Goal: Task Accomplishment & Management: Manage account settings

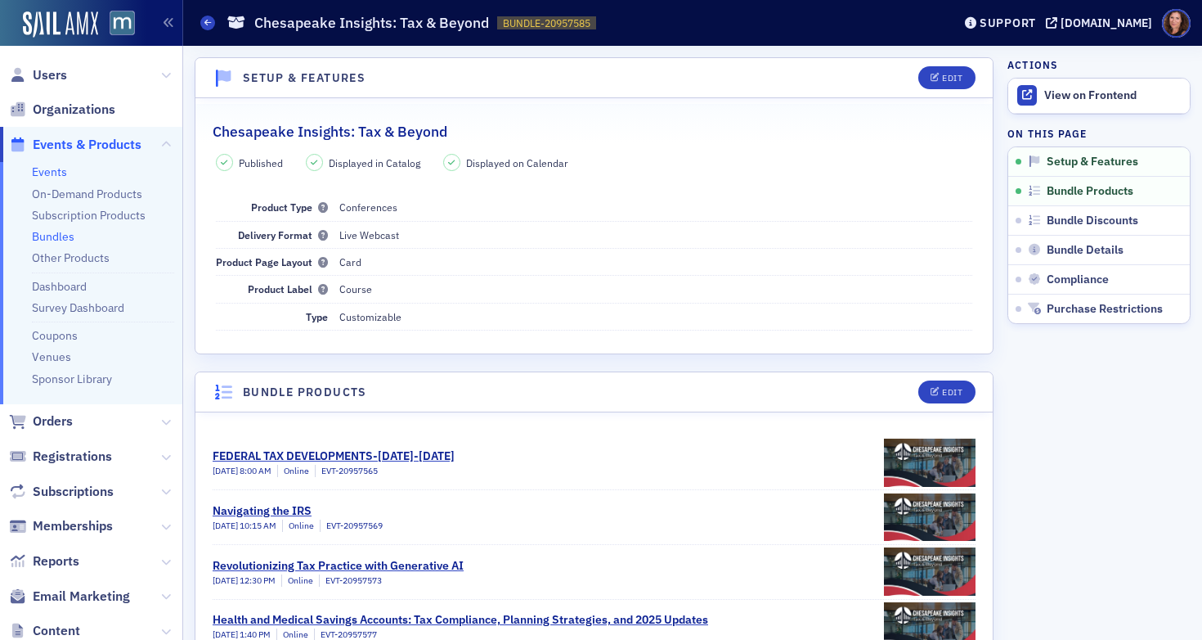
click at [56, 177] on link "Events" at bounding box center [49, 171] width 35 height 15
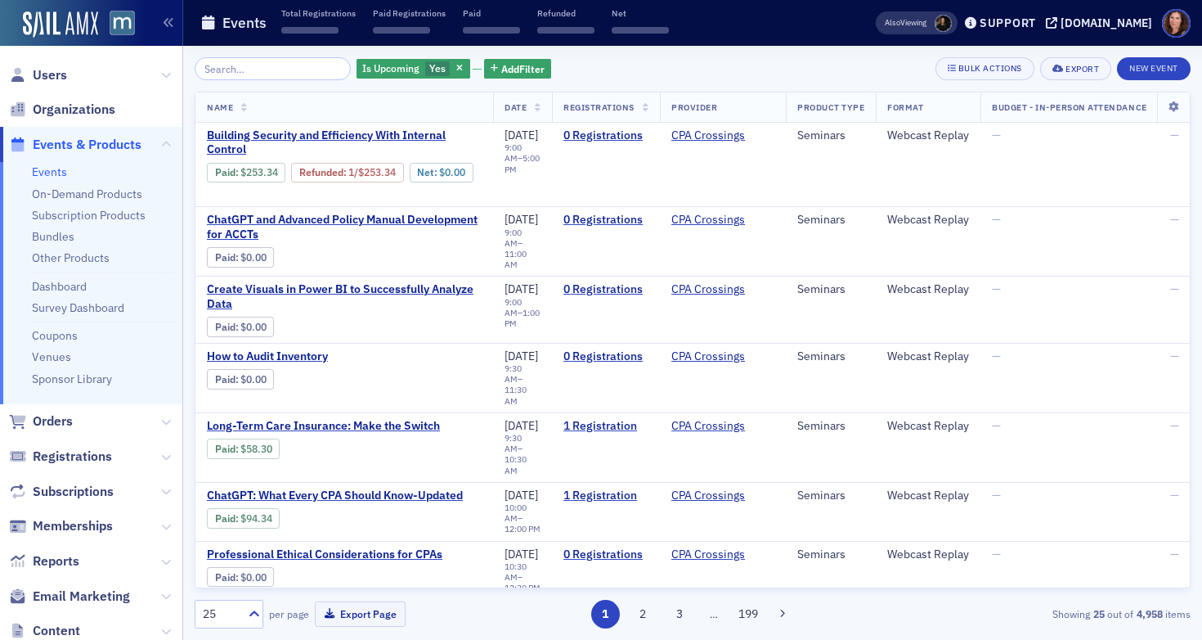
click at [285, 73] on input "search" at bounding box center [273, 68] width 156 height 23
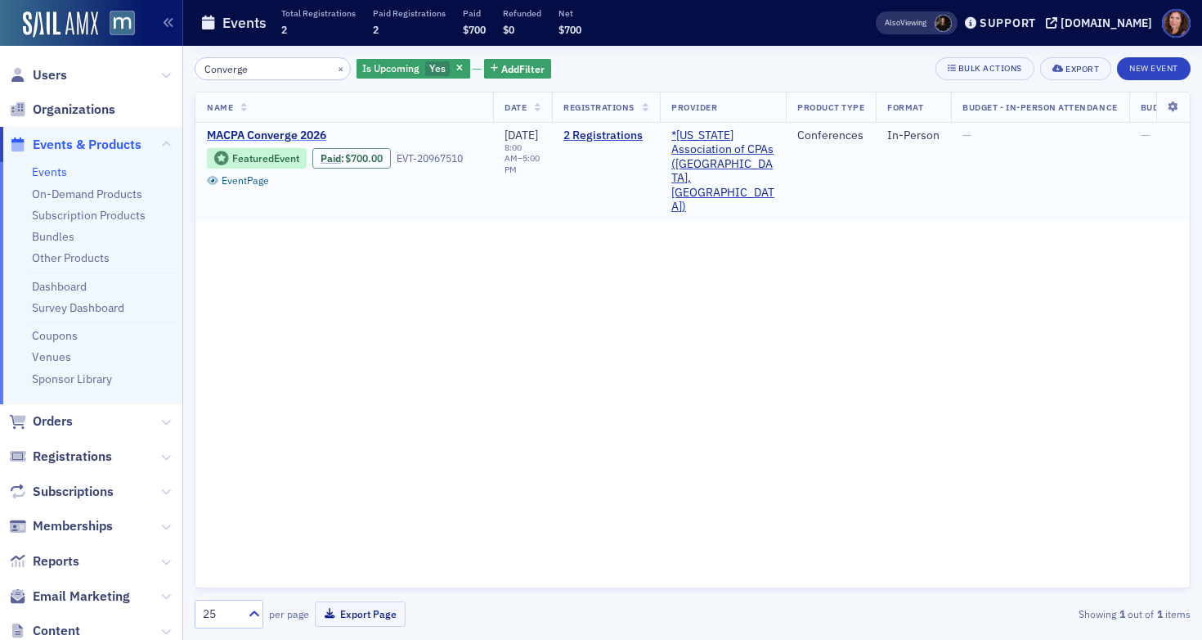
type input "Converge"
click at [312, 135] on span "MACPA Converge 2026" at bounding box center [344, 135] width 275 height 15
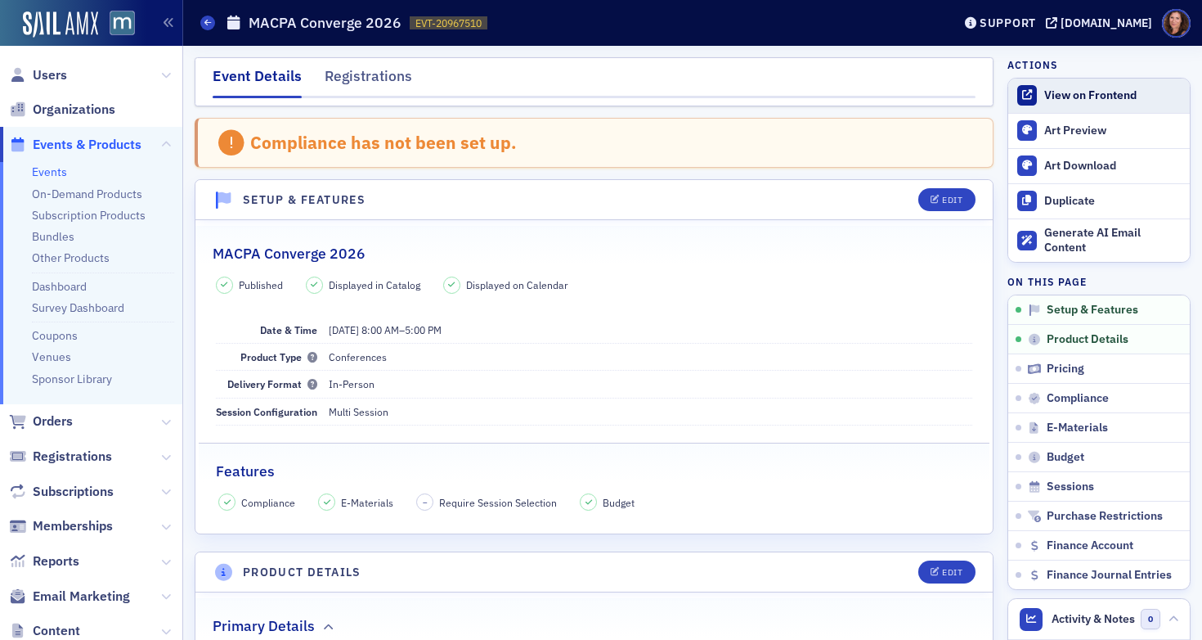
click at [1064, 89] on div "View on Frontend" at bounding box center [1112, 95] width 137 height 15
click at [1058, 400] on span "Compliance" at bounding box center [1078, 398] width 62 height 15
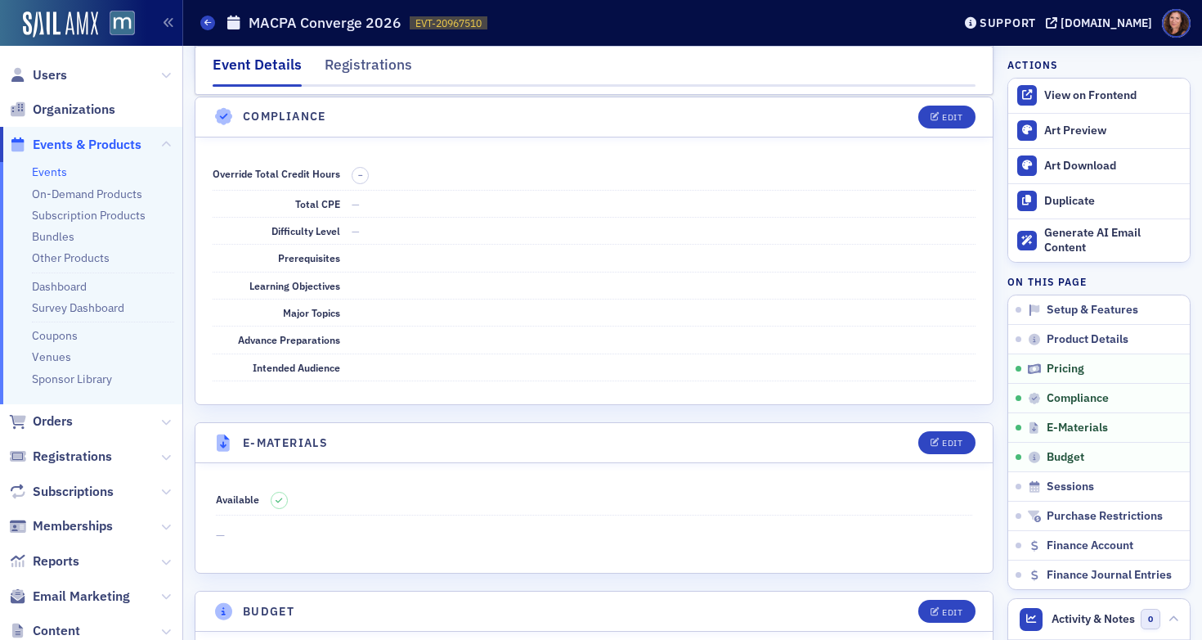
scroll to position [2052, 0]
click at [931, 113] on icon "button" at bounding box center [936, 116] width 10 height 9
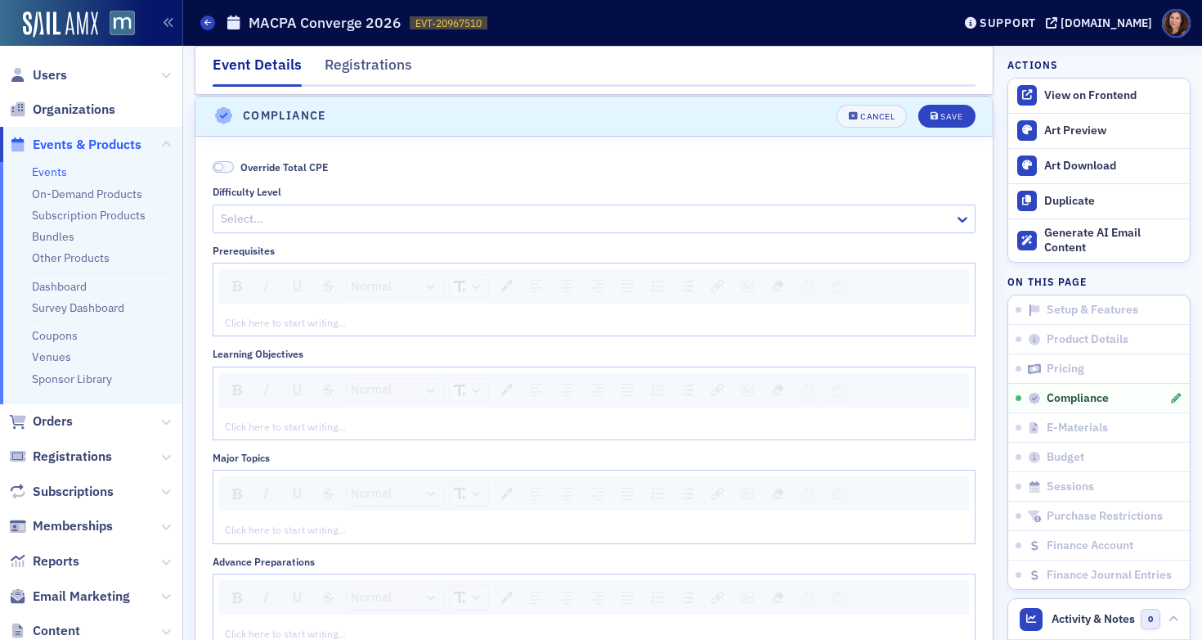
click at [227, 164] on span at bounding box center [223, 167] width 21 height 12
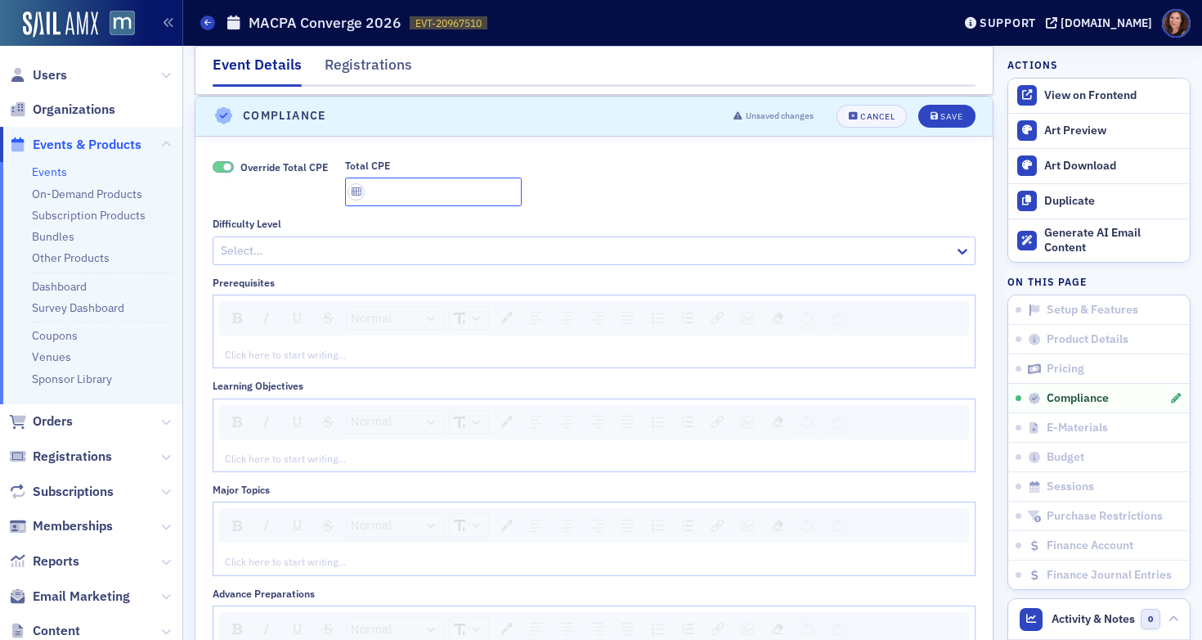
click at [429, 191] on input "Total CPE" at bounding box center [433, 191] width 177 height 29
type input "7.50"
click at [406, 242] on div at bounding box center [586, 250] width 734 height 20
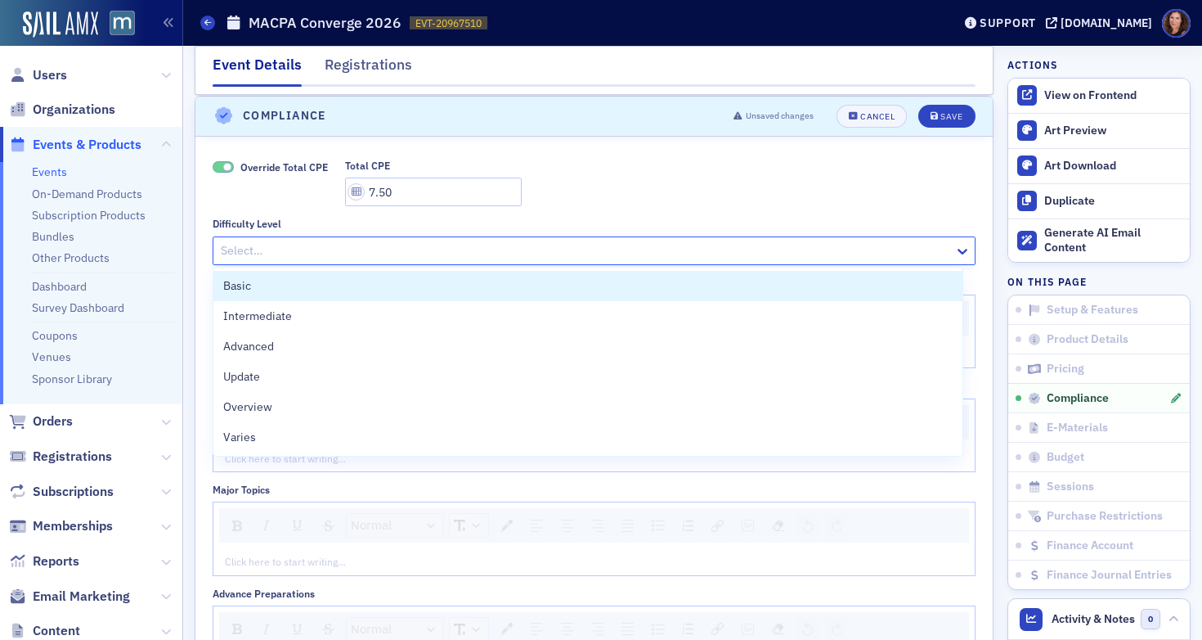
click at [406, 242] on div at bounding box center [586, 250] width 734 height 20
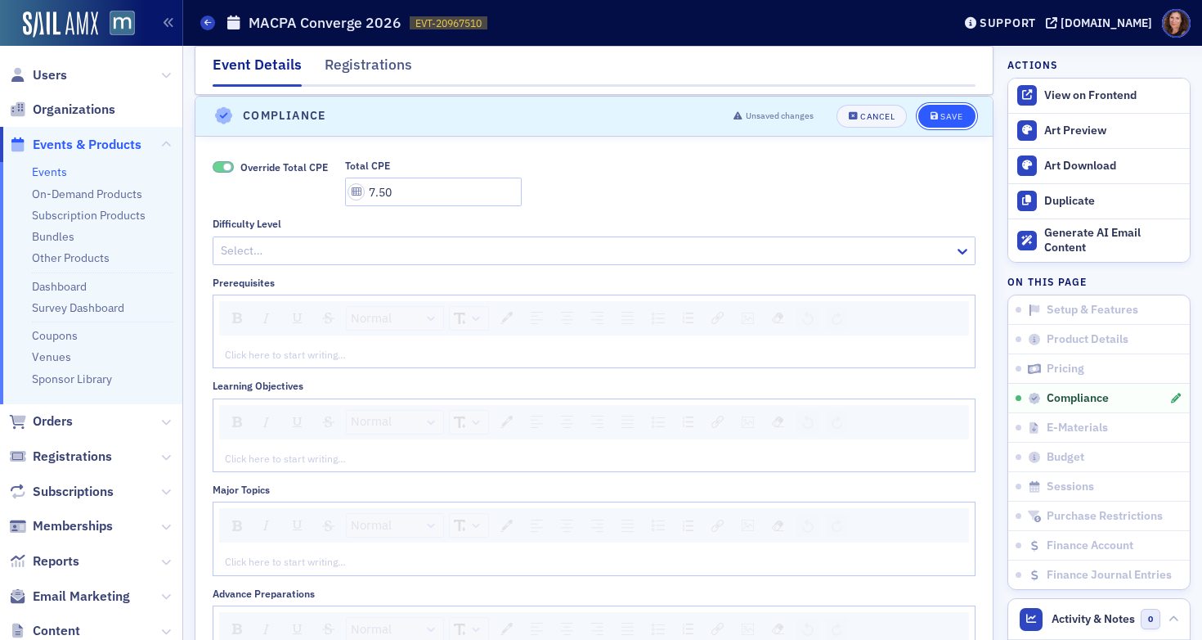
click at [941, 112] on div "Save" at bounding box center [952, 116] width 22 height 9
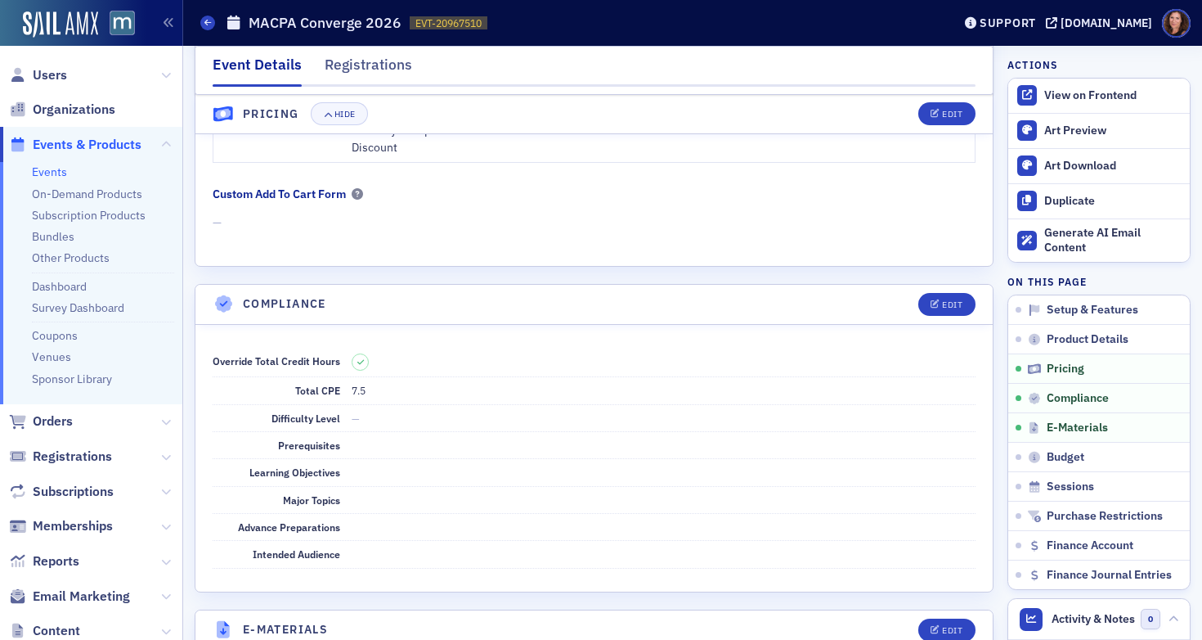
scroll to position [2029, 0]
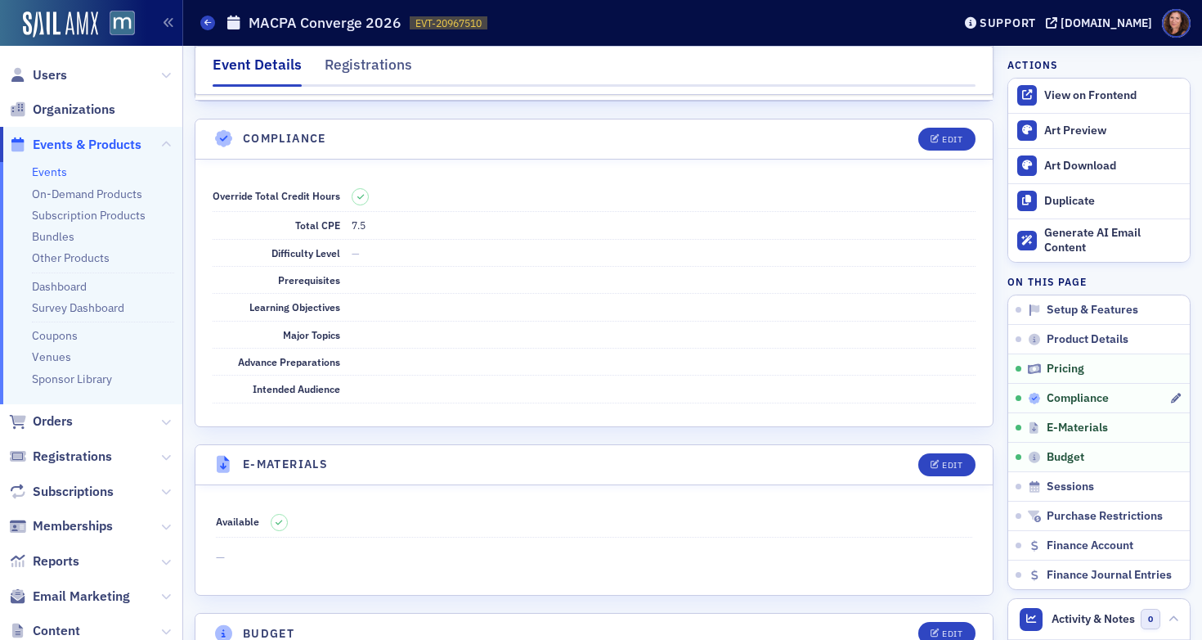
click at [1074, 394] on span "Compliance" at bounding box center [1078, 398] width 62 height 15
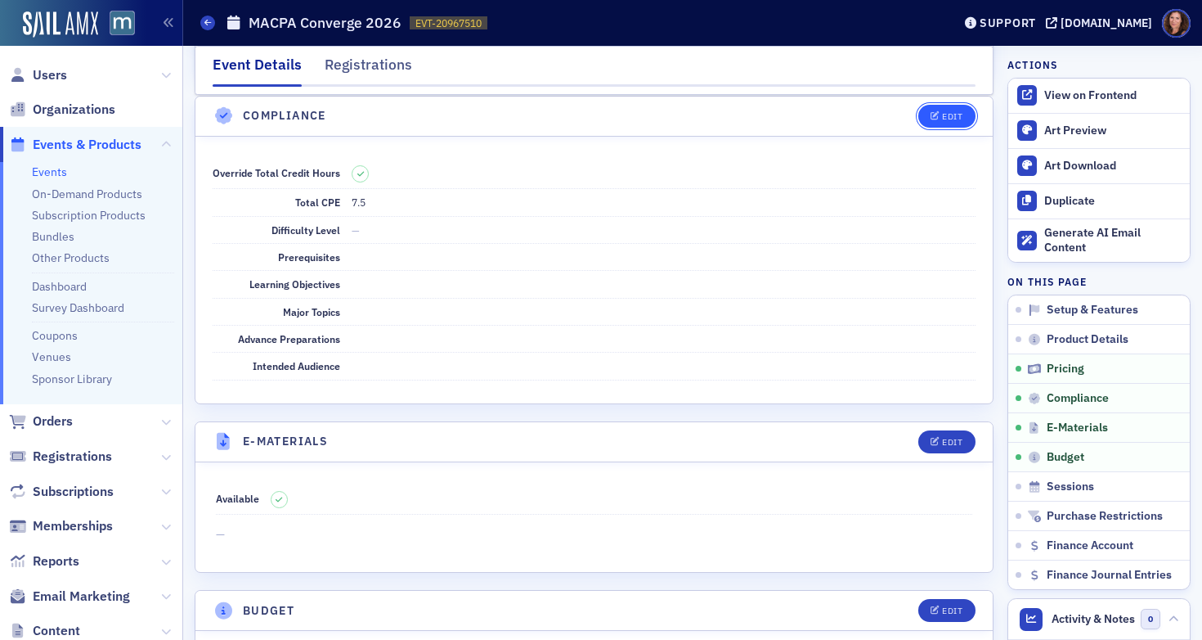
click at [938, 121] on button "Edit" at bounding box center [947, 116] width 56 height 23
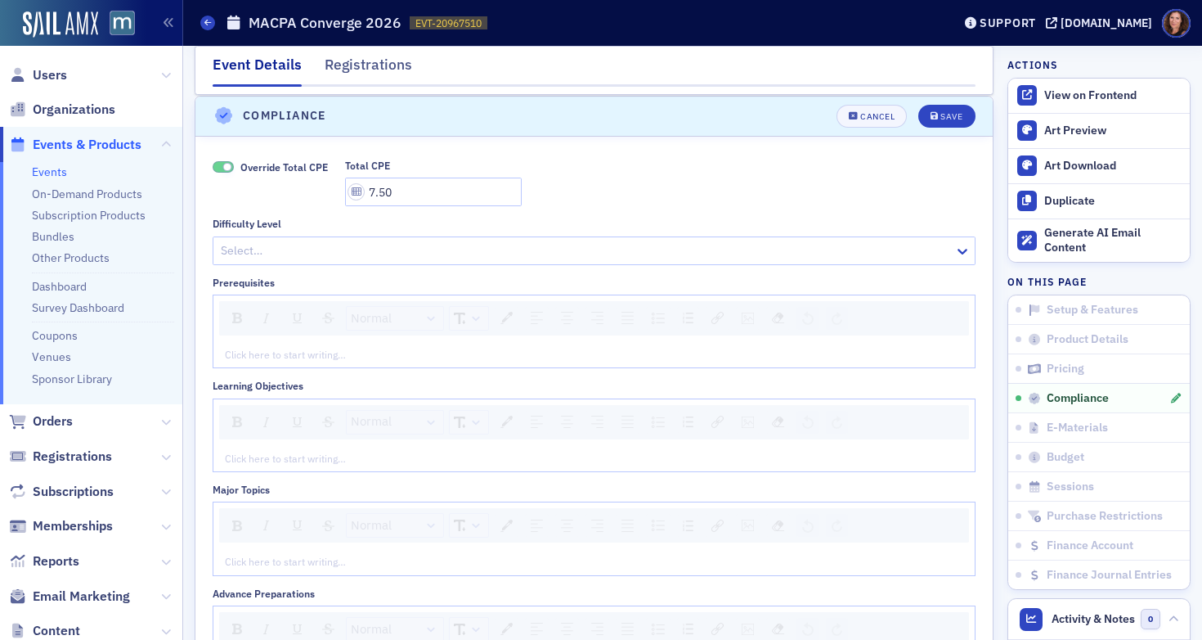
click at [215, 166] on span at bounding box center [223, 167] width 21 height 12
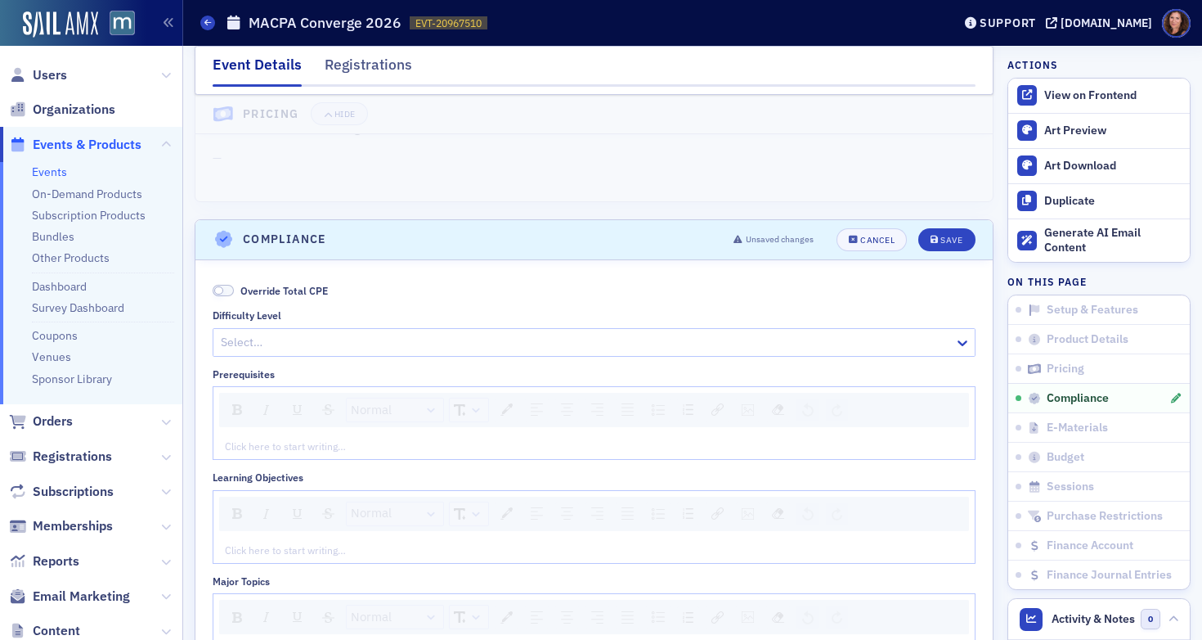
scroll to position [1911, 0]
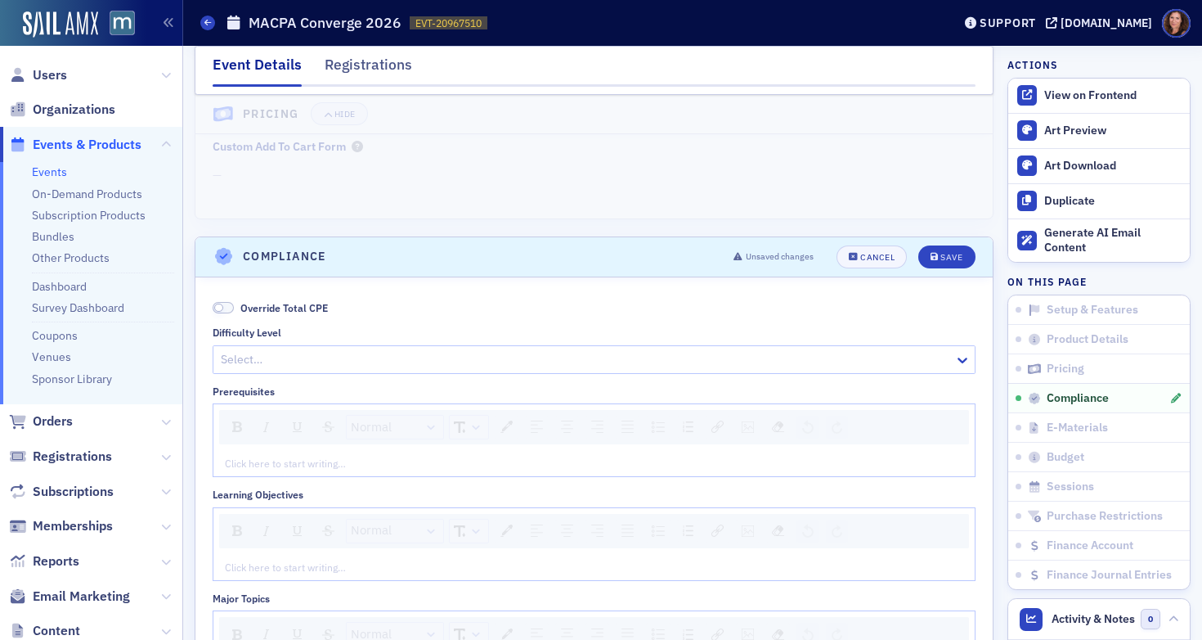
click at [227, 305] on span at bounding box center [223, 308] width 21 height 12
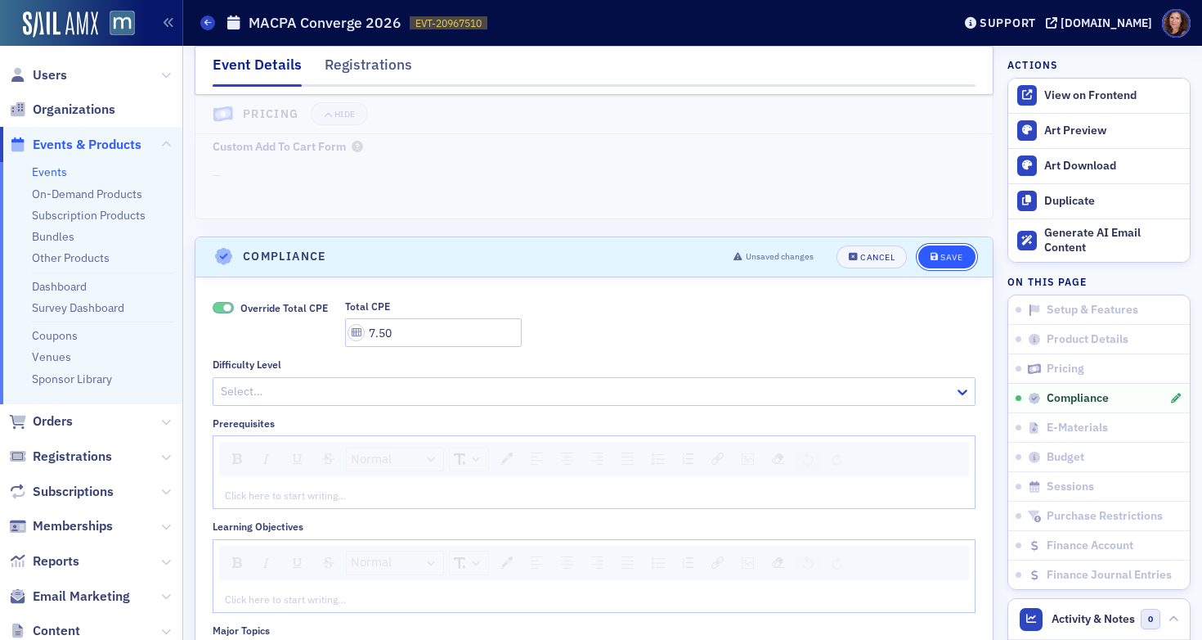
click at [941, 257] on div "Save" at bounding box center [952, 257] width 22 height 9
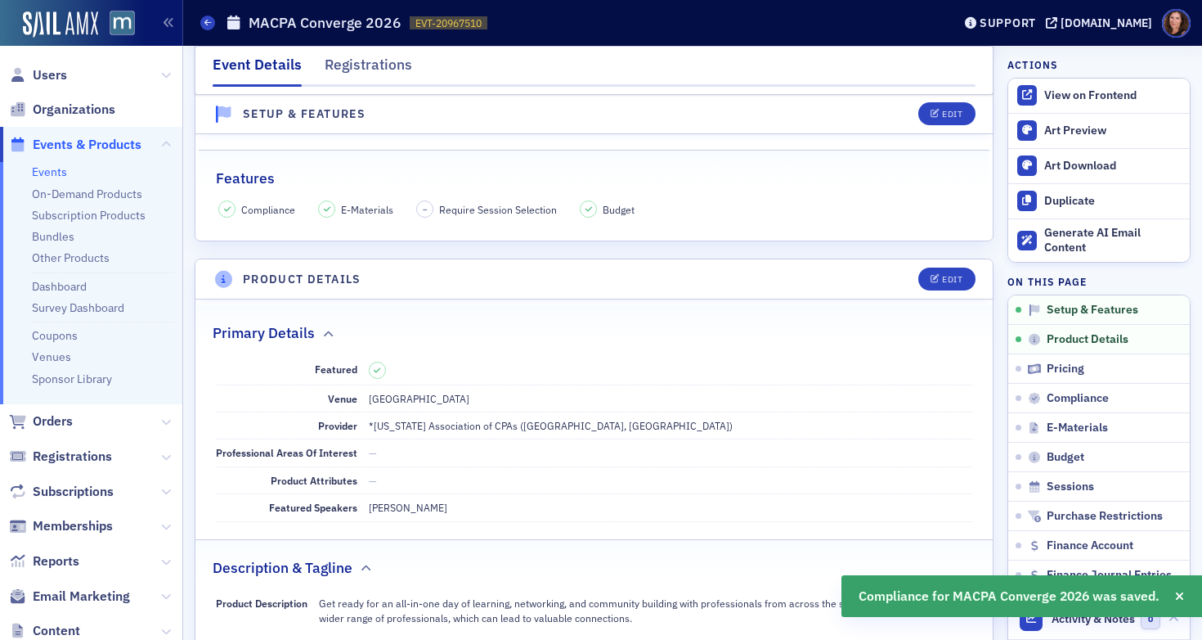
scroll to position [0, 0]
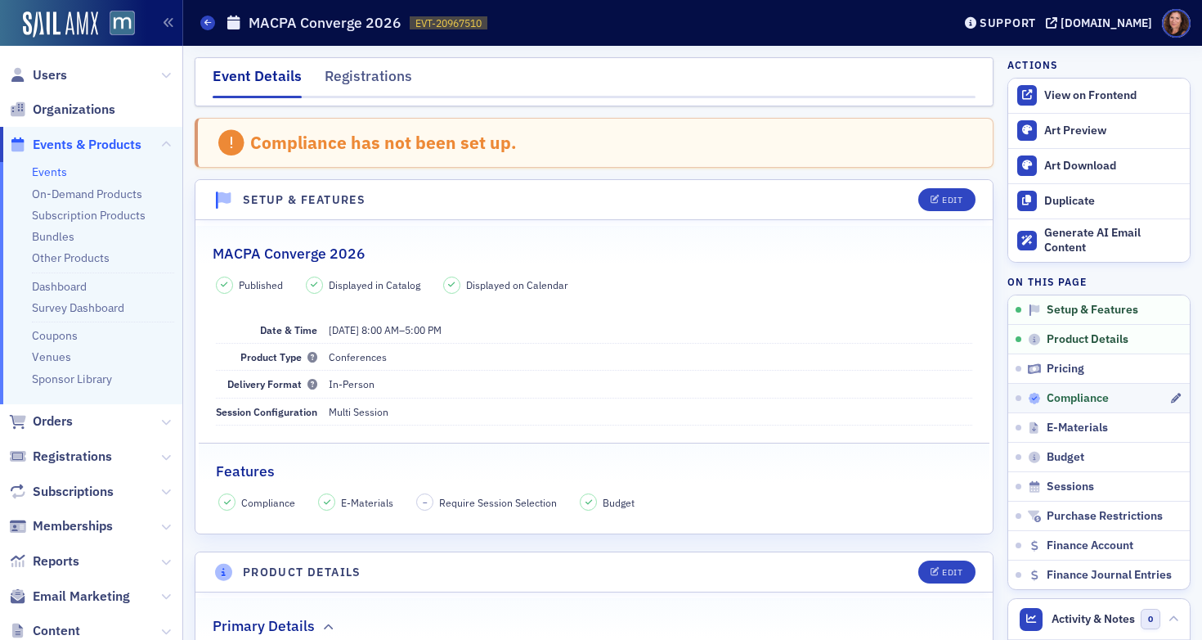
click at [1085, 398] on span "Compliance" at bounding box center [1078, 398] width 62 height 15
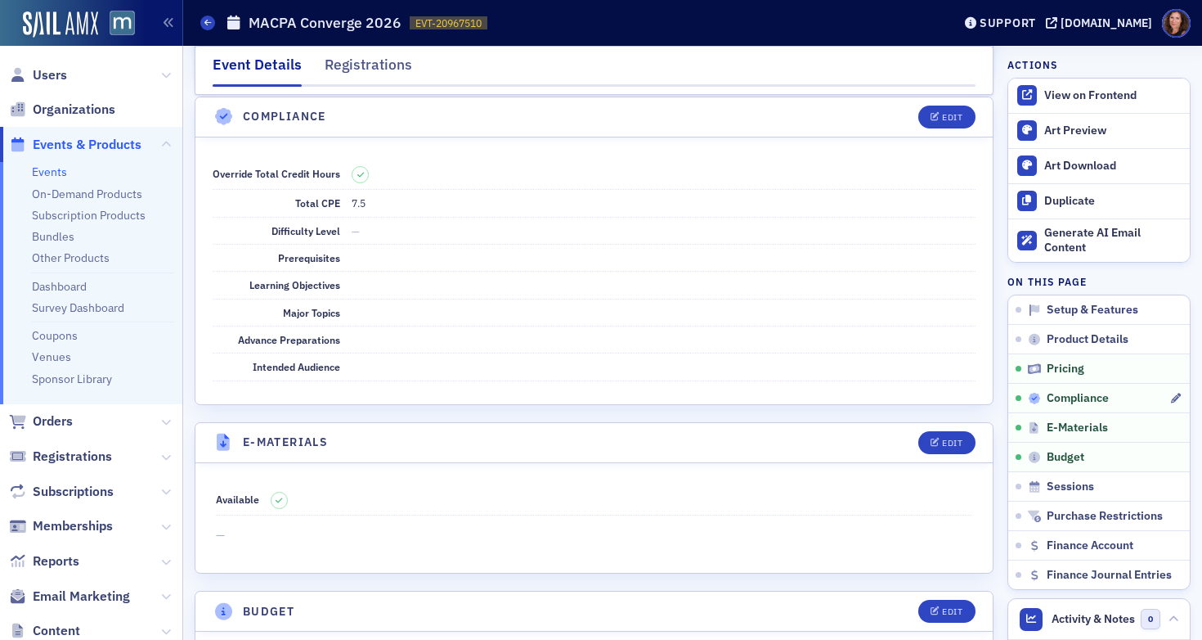
scroll to position [2052, 0]
